Goal: Task Accomplishment & Management: Complete application form

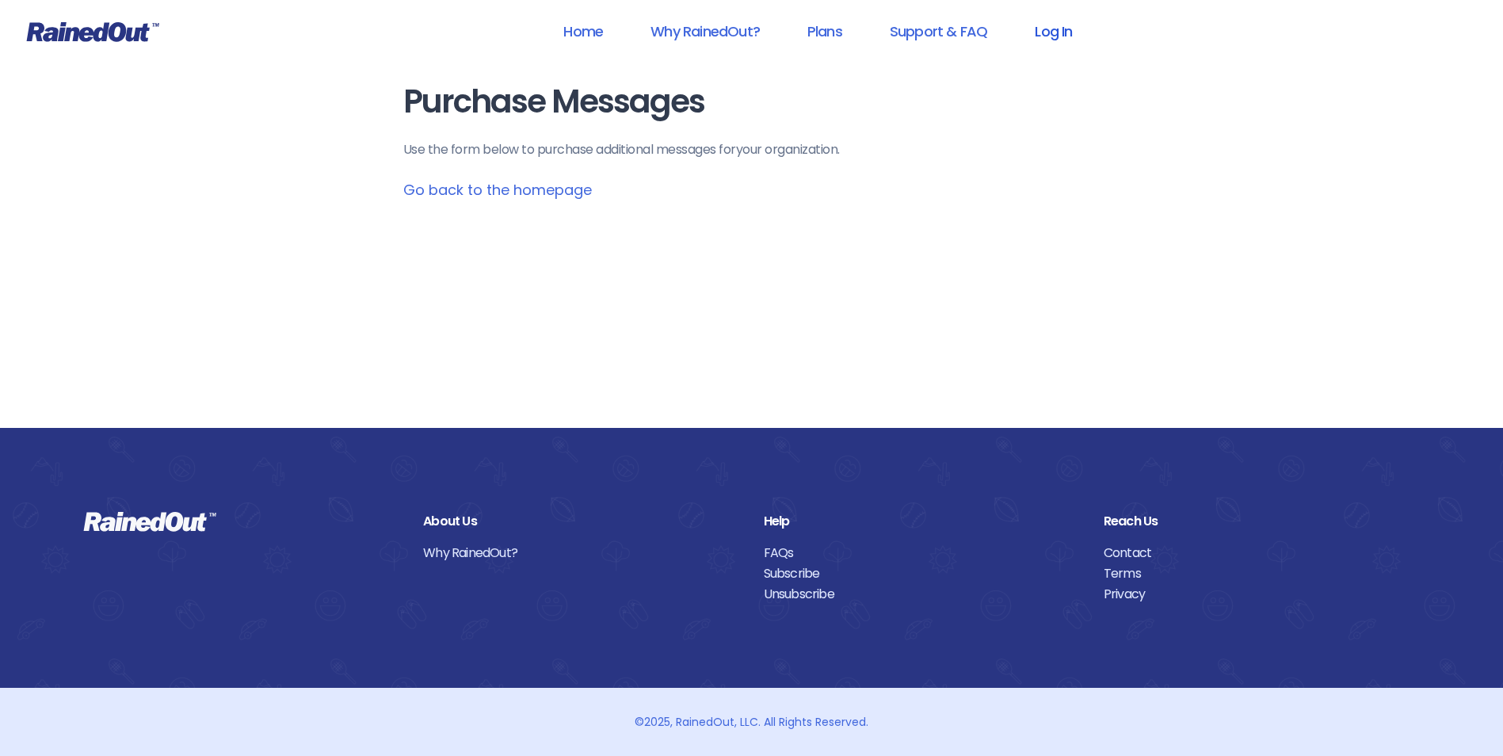
click at [1040, 41] on link "Log In" at bounding box center [1053, 31] width 78 height 36
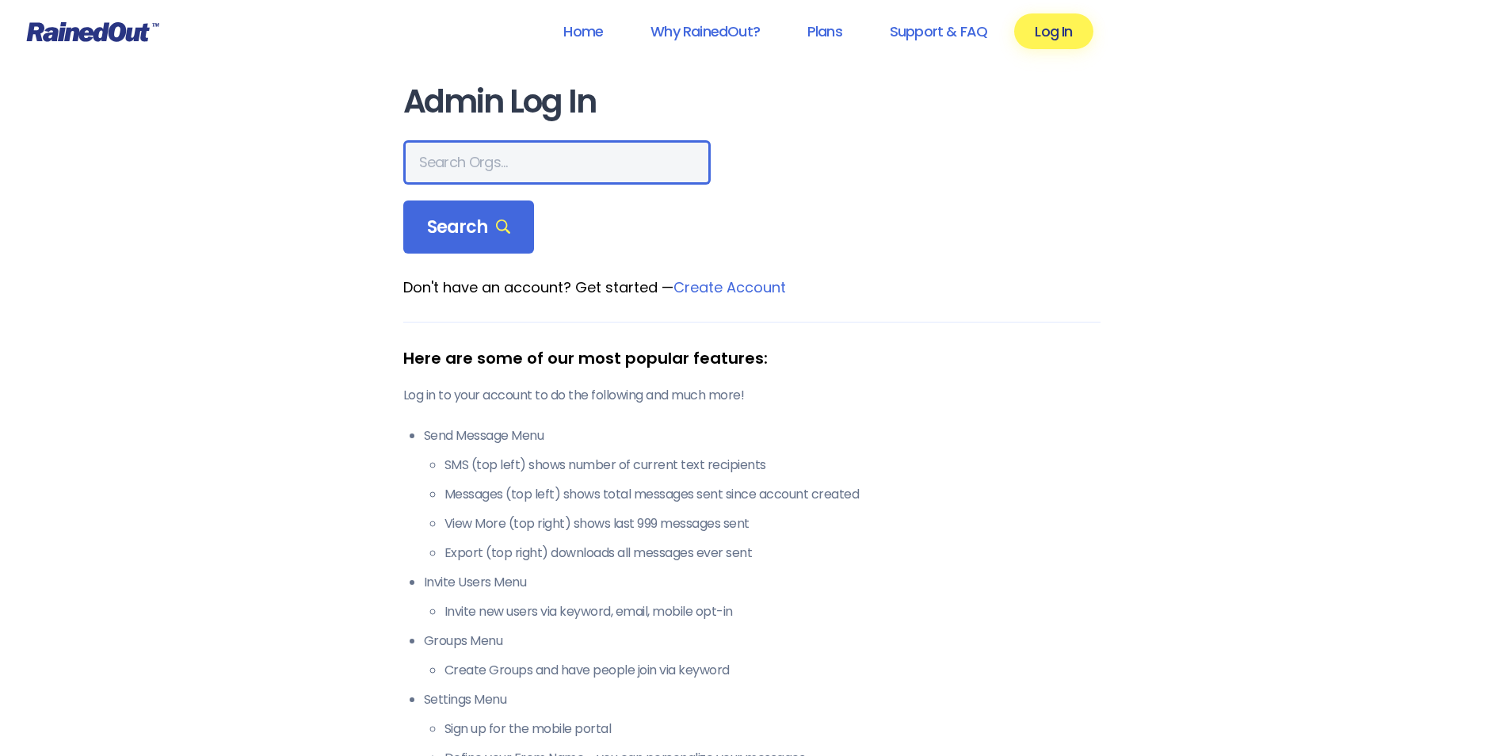
click at [566, 175] on input "text" at bounding box center [556, 162] width 307 height 44
type input "city of poway"
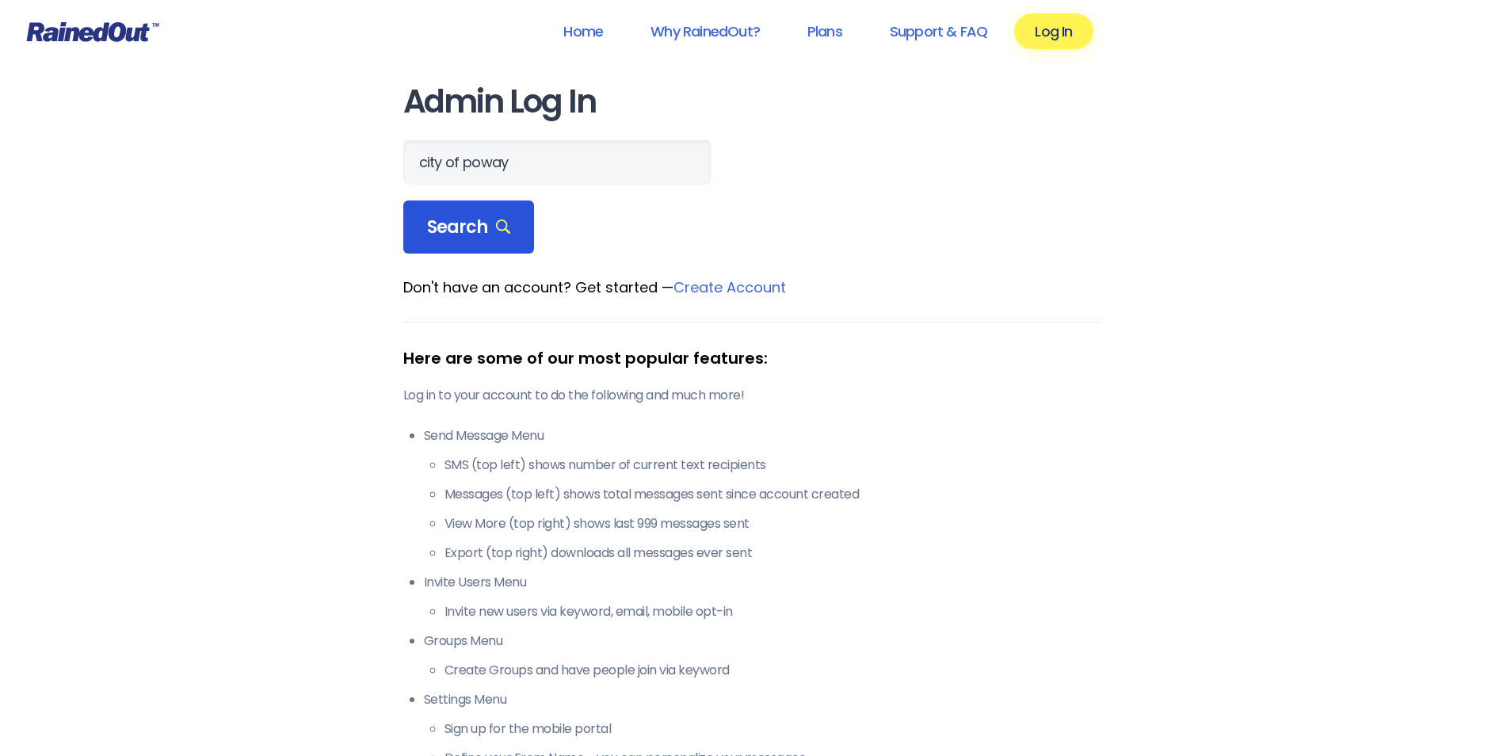
click at [516, 239] on div "Search" at bounding box center [468, 227] width 131 height 54
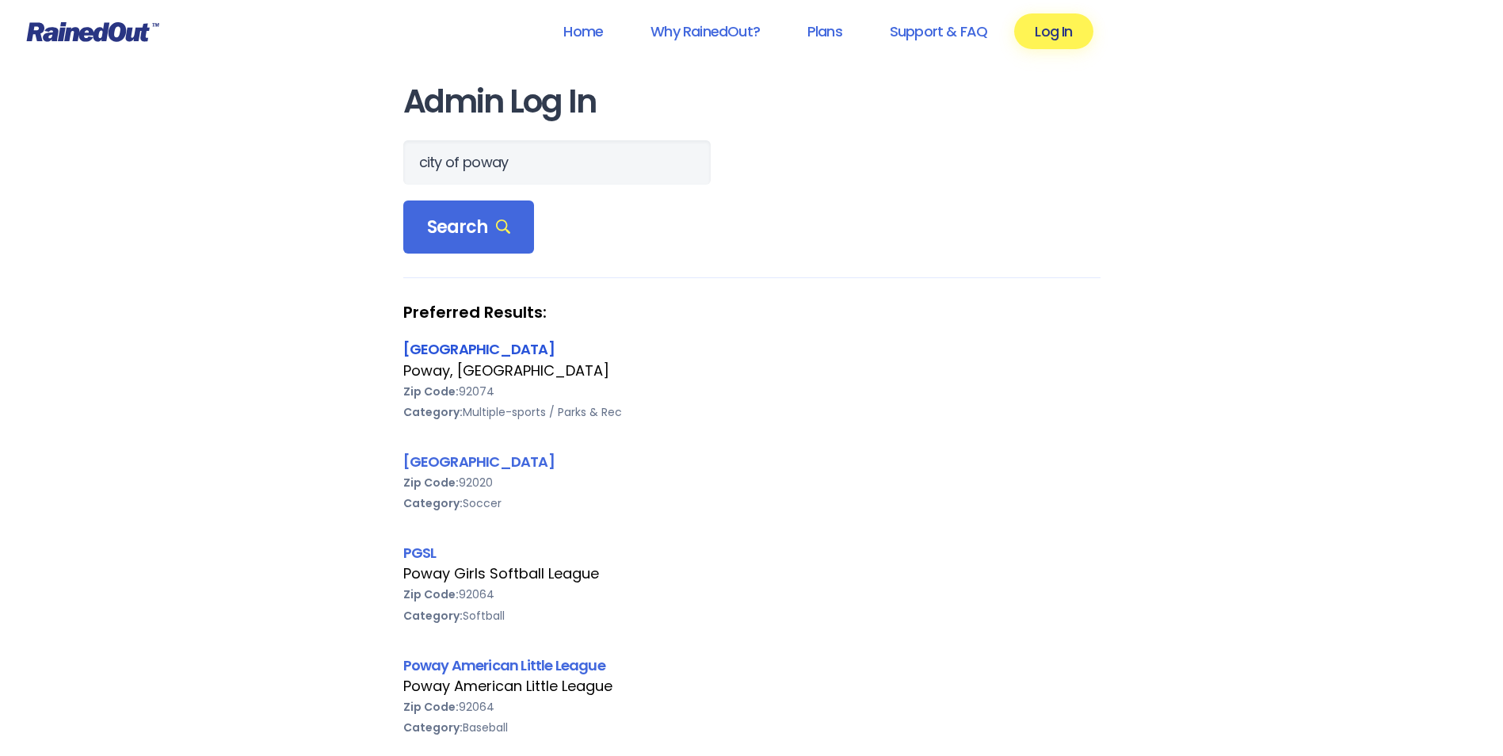
click at [477, 352] on link "[GEOGRAPHIC_DATA]" at bounding box center [478, 349] width 151 height 20
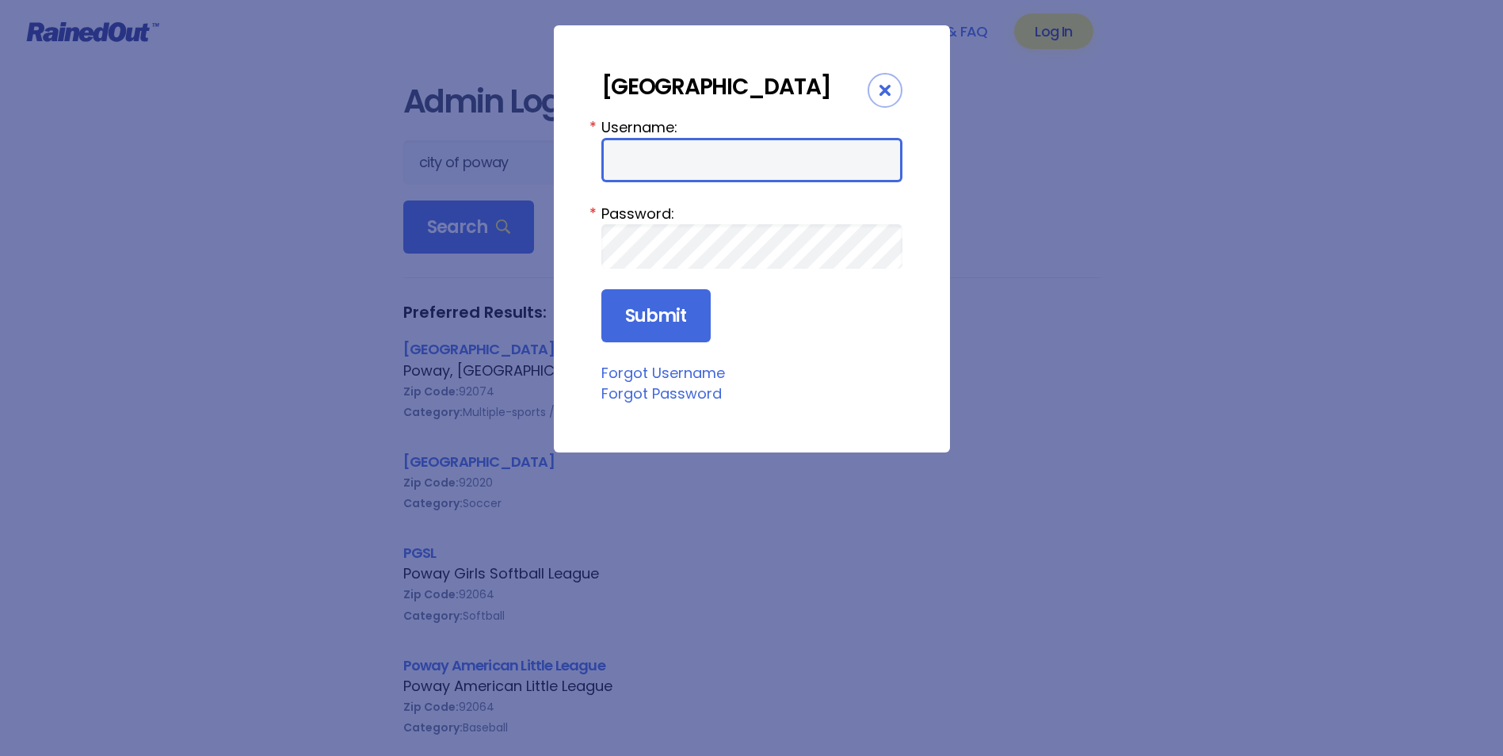
click at [665, 175] on input "Username:" at bounding box center [751, 160] width 301 height 44
type input "cpark"
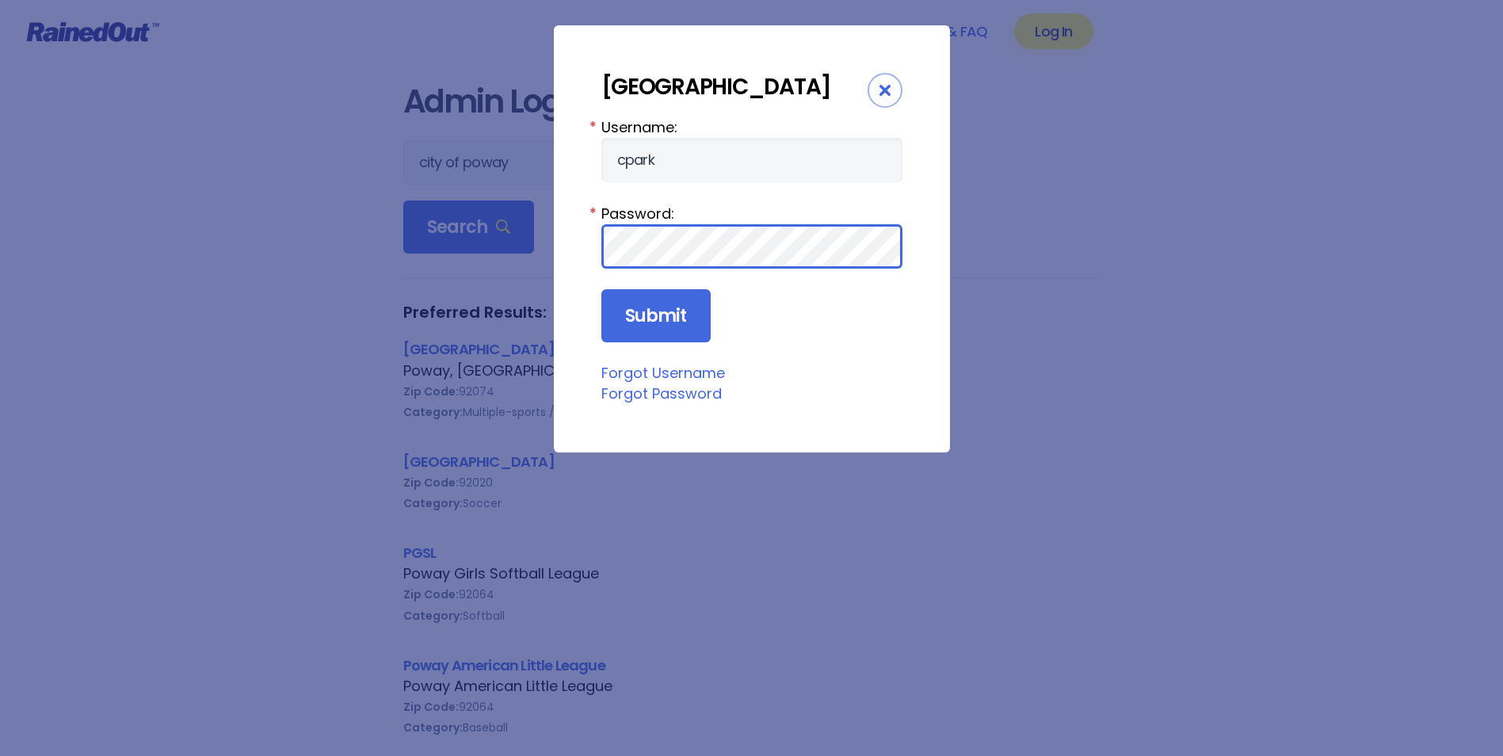
click at [601, 289] on input "Submit" at bounding box center [655, 316] width 109 height 54
